Goal: Check status: Check status

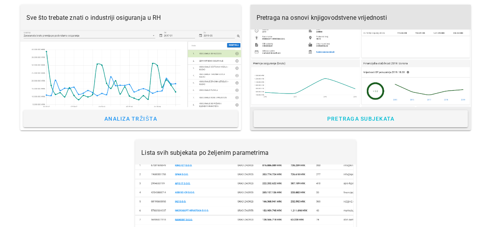
click at [287, 43] on div at bounding box center [360, 69] width 221 height 78
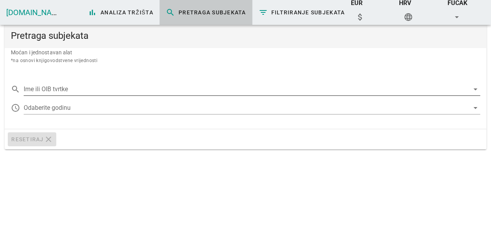
click at [92, 88] on input "Ime ili OIB tvrtke" at bounding box center [247, 89] width 446 height 12
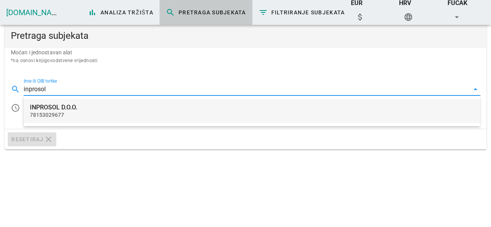
click at [76, 117] on div "78153029677" at bounding box center [252, 115] width 444 height 7
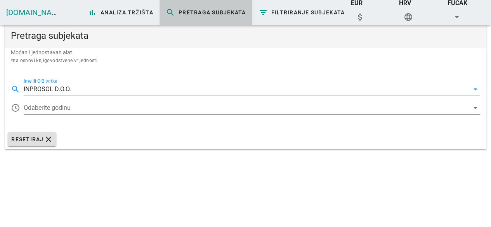
type input "INPROSOL D.O.O."
click at [84, 106] on div at bounding box center [247, 108] width 446 height 12
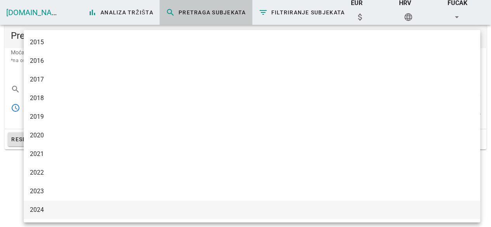
click at [47, 209] on div "2024" at bounding box center [252, 209] width 444 height 7
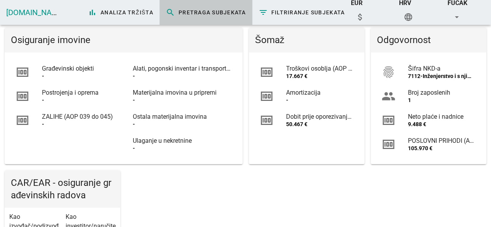
scroll to position [272, 0]
